Goal: Task Accomplishment & Management: Complete application form

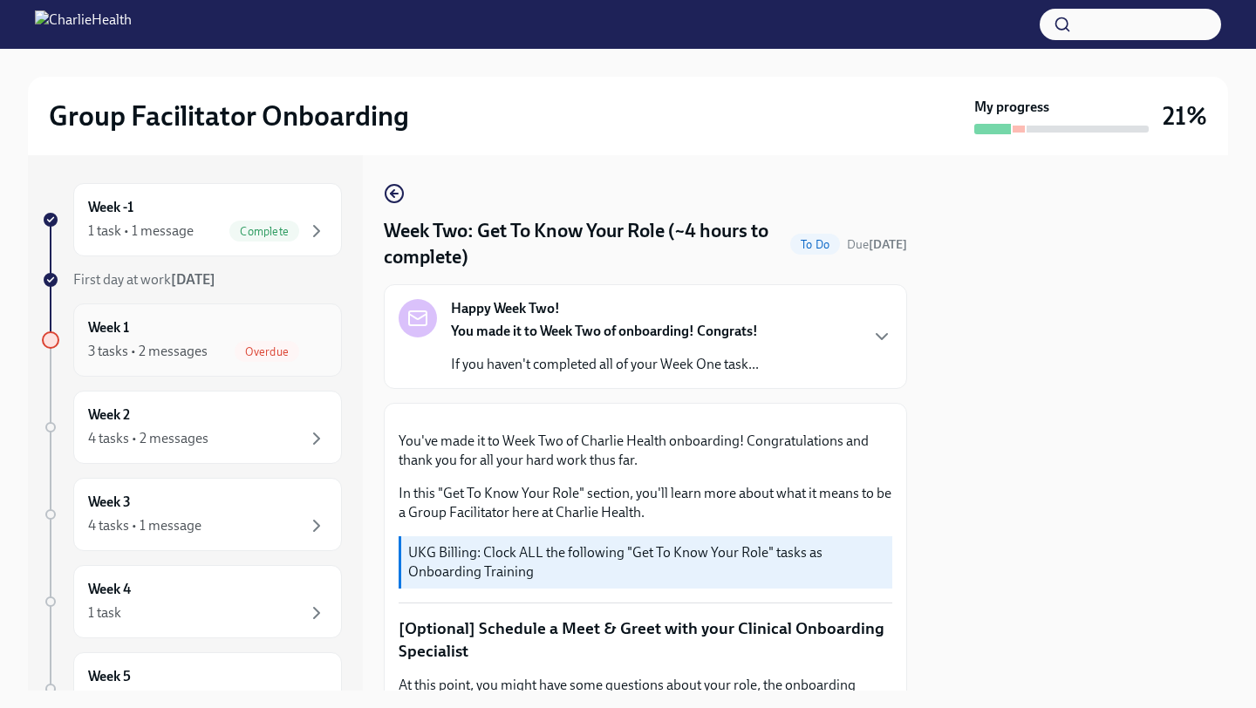
scroll to position [1645, 0]
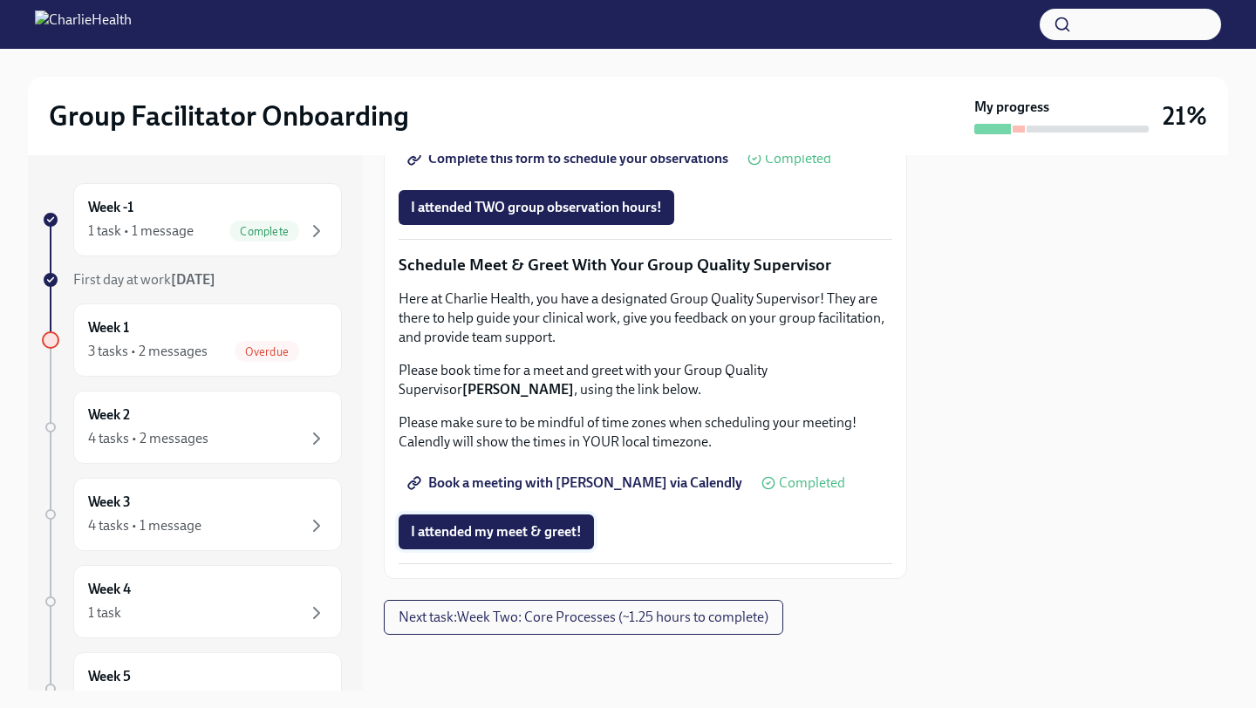
click at [532, 541] on span "I attended my meet & greet!" at bounding box center [496, 531] width 171 height 17
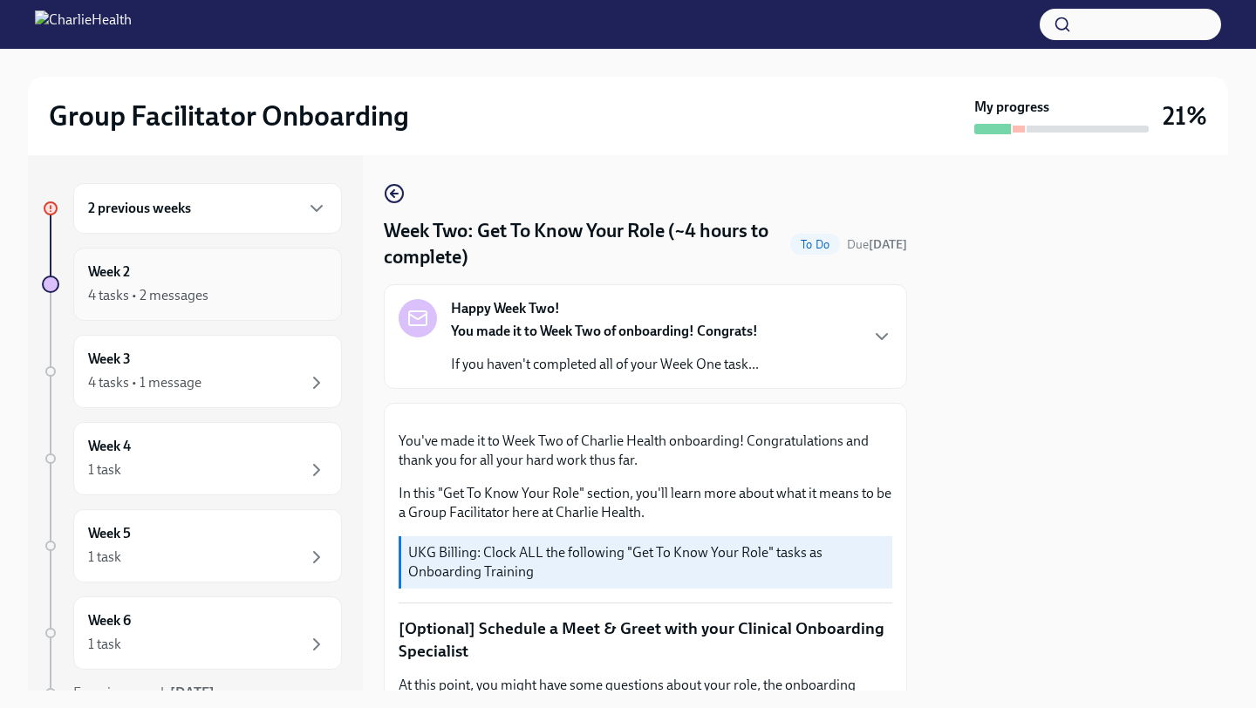
click at [174, 295] on div "4 tasks • 2 messages" at bounding box center [148, 295] width 120 height 19
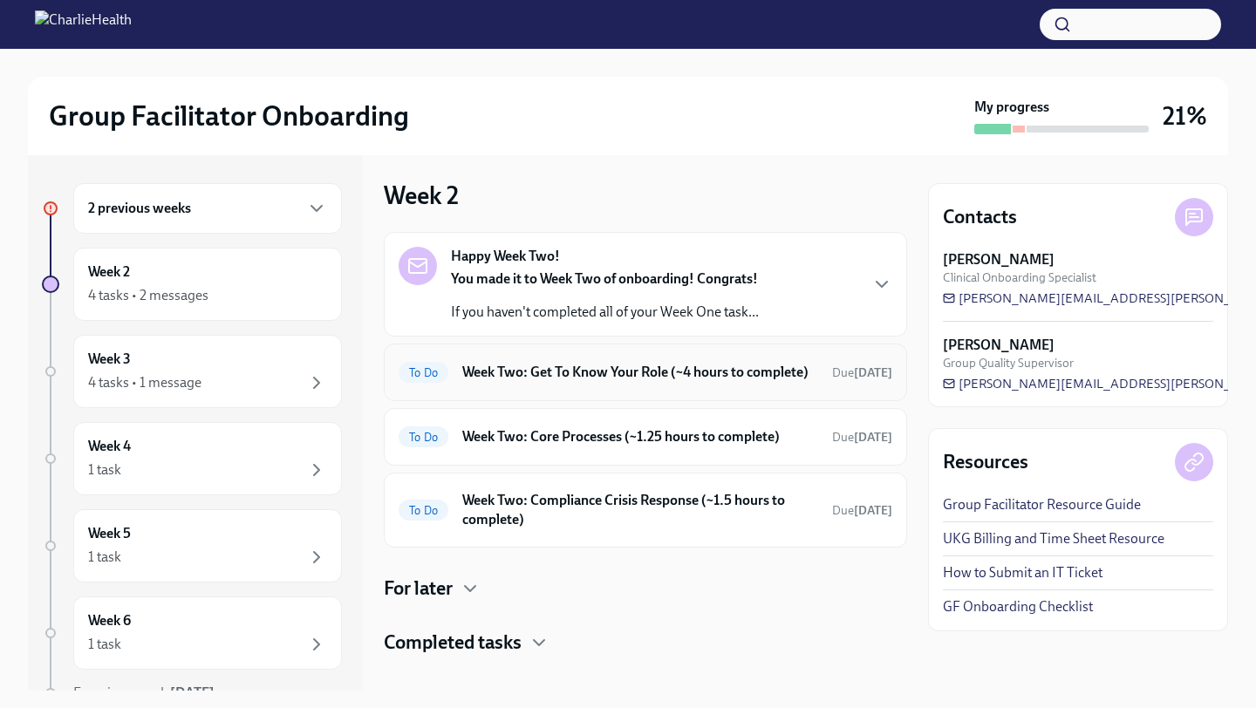
scroll to position [206, 0]
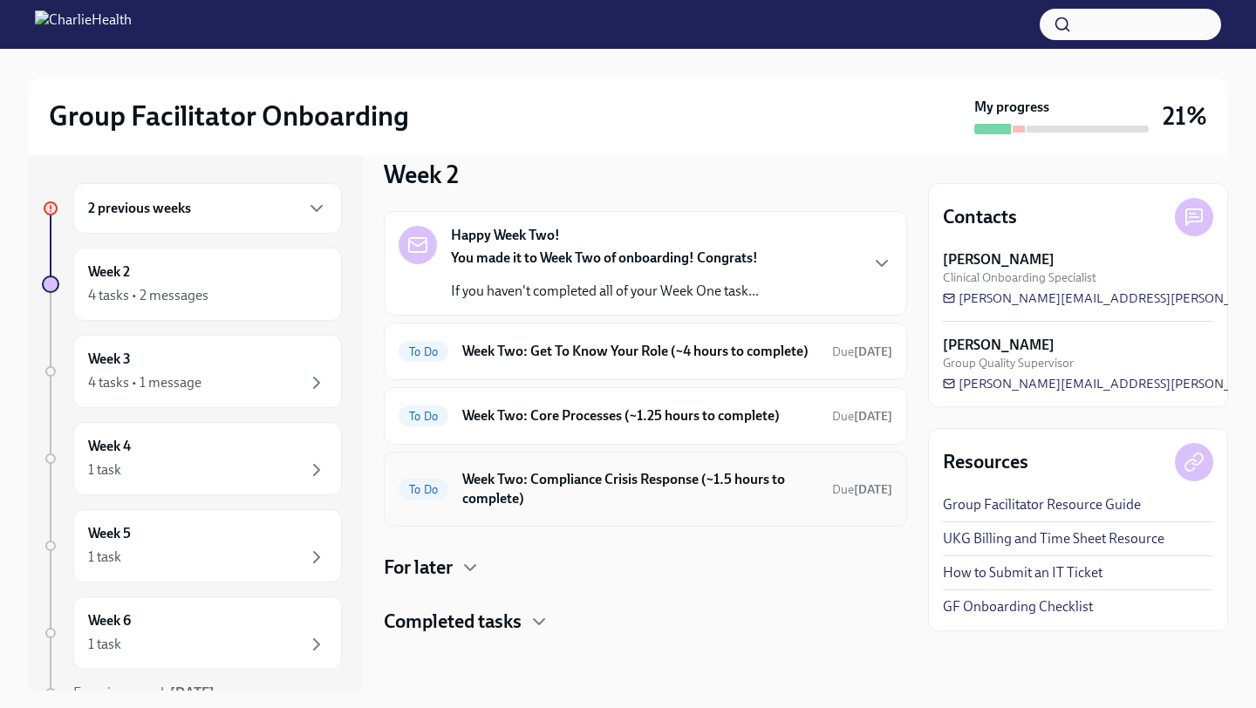
click at [549, 491] on h6 "Week Two: Compliance Crisis Response (~1.5 hours to complete)" at bounding box center [640, 489] width 356 height 38
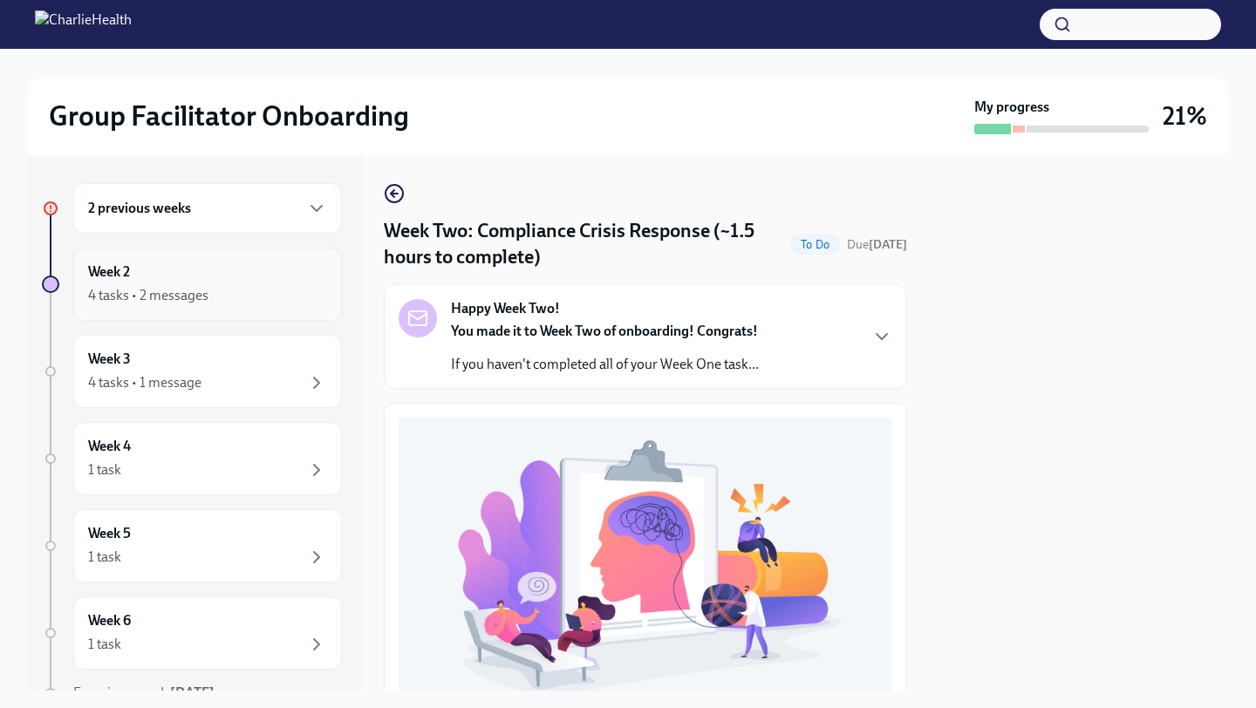
click at [271, 310] on div "Week 2 4 tasks • 2 messages" at bounding box center [207, 284] width 269 height 73
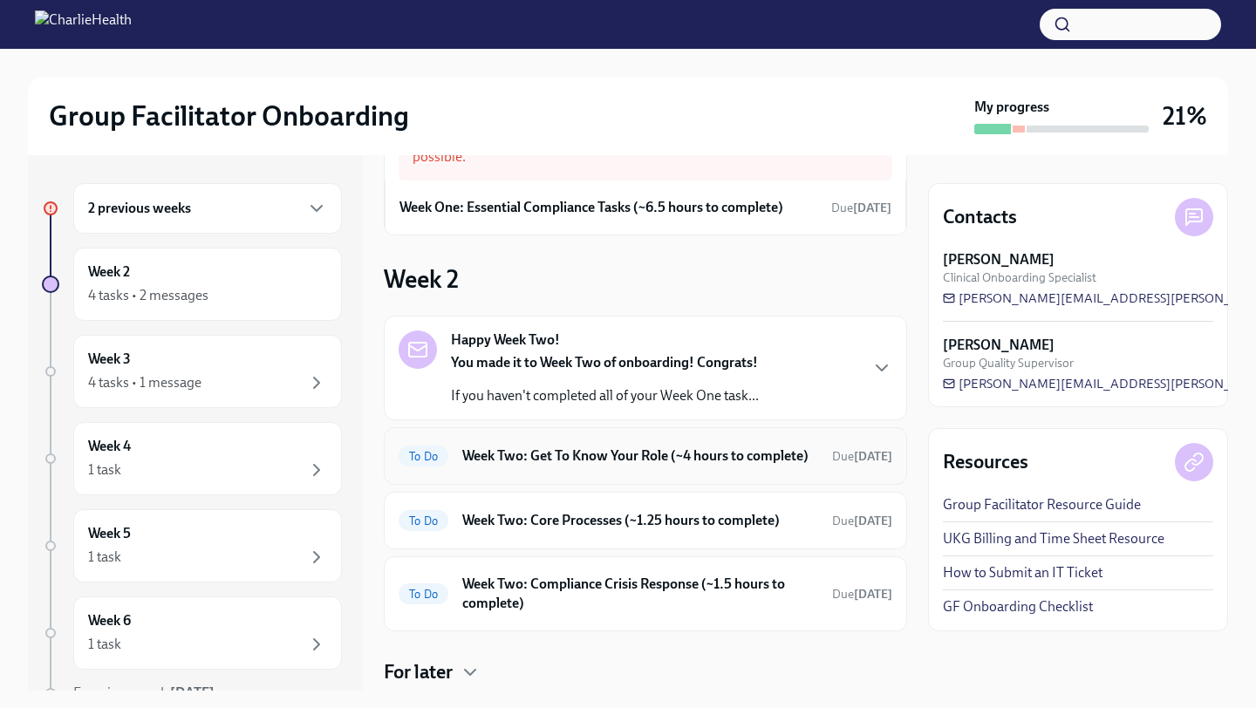
scroll to position [206, 0]
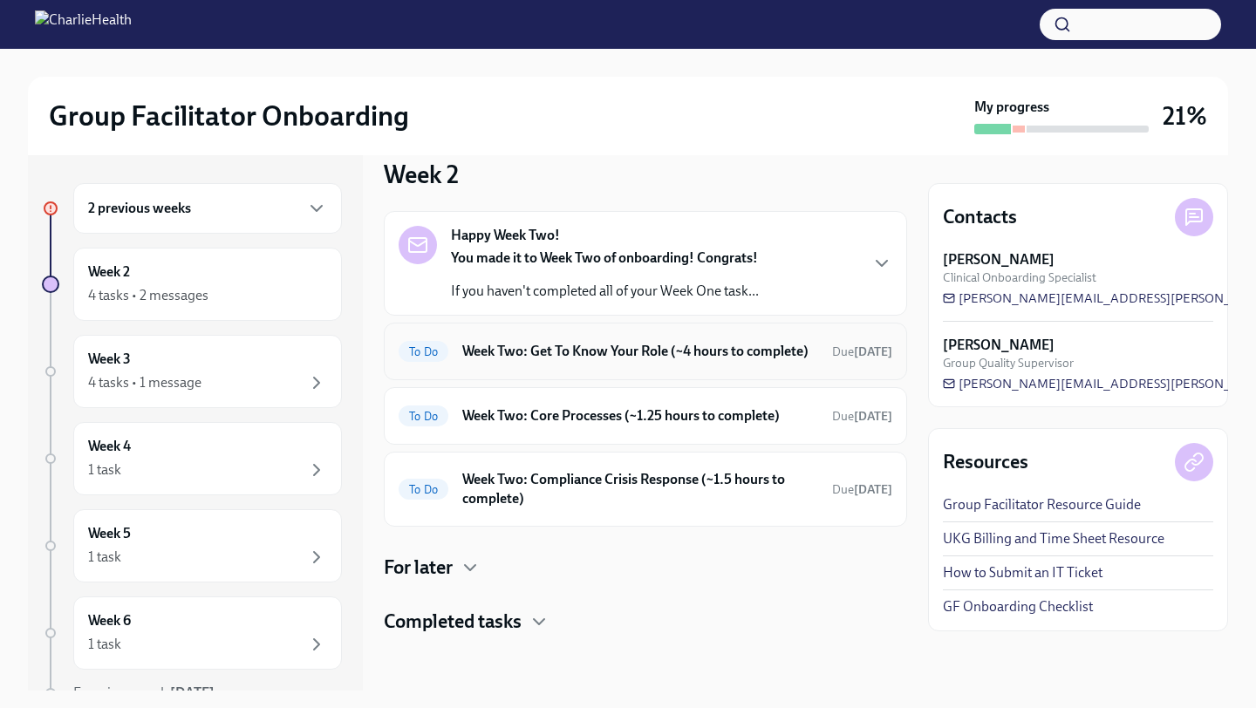
click at [686, 323] on div "To Do Week Two: Get To Know Your Role (~4 hours to complete) Due [DATE]" at bounding box center [645, 352] width 523 height 58
click at [689, 284] on div "Happy Week Two! You made it to Week Two of onboarding! Congrats! If you haven't…" at bounding box center [645, 263] width 523 height 105
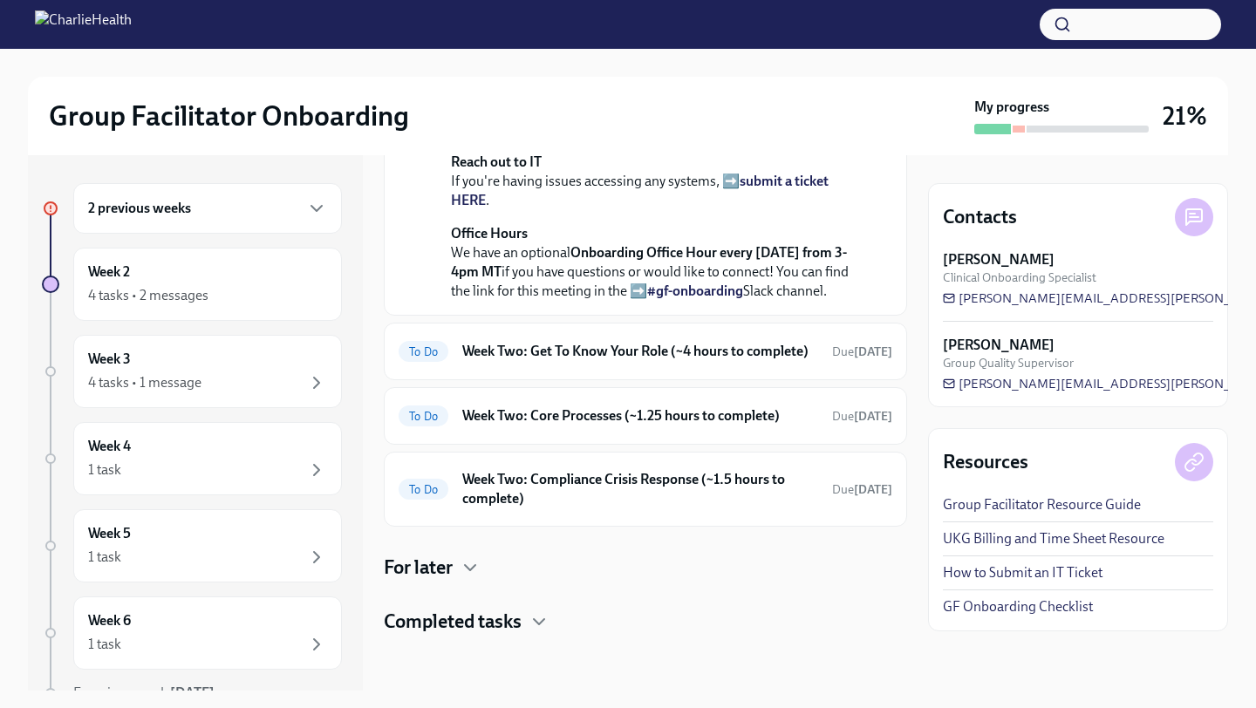
scroll to position [656, 0]
click at [645, 365] on div "To Do Week Two: Get To Know Your Role (~4 hours to complete) Due [DATE]" at bounding box center [646, 352] width 494 height 28
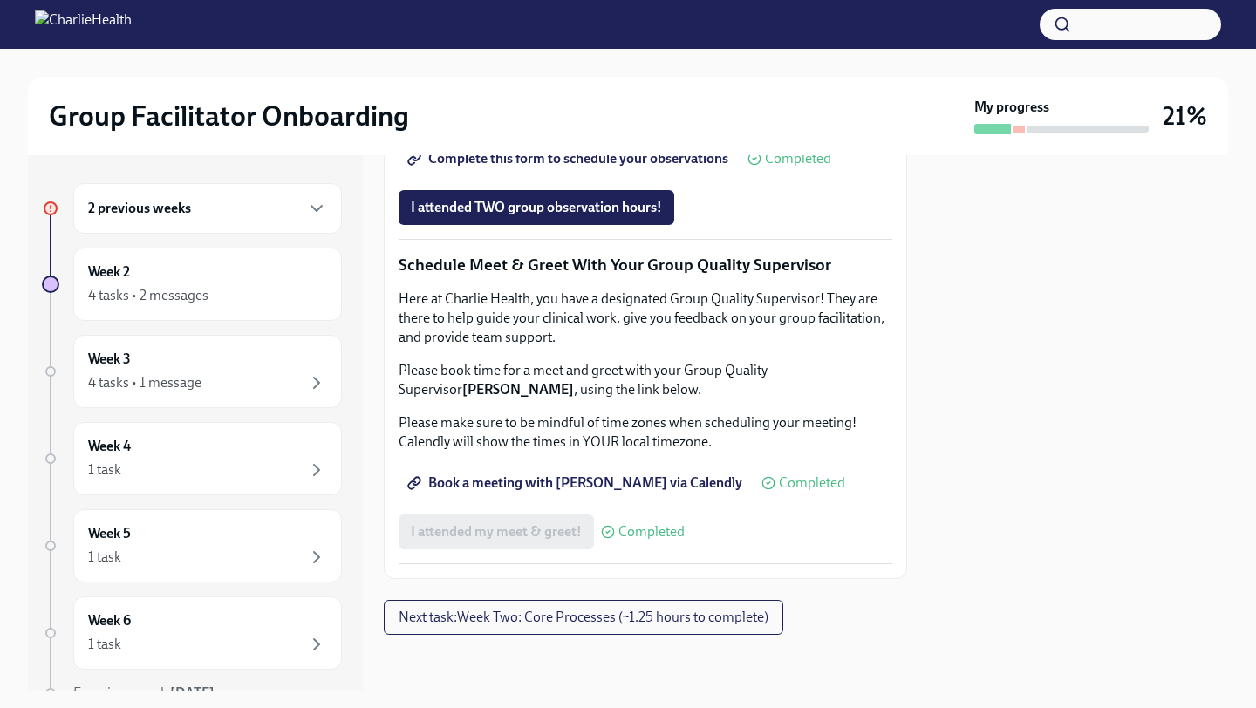
scroll to position [1501, 0]
click at [507, 176] on link "Complete this form to schedule your observations" at bounding box center [570, 158] width 342 height 35
